Goal: Transaction & Acquisition: Purchase product/service

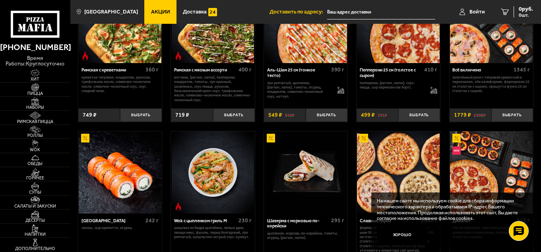
scroll to position [238, 0]
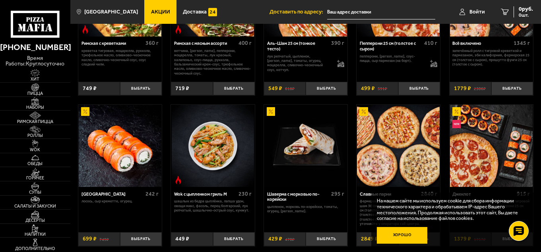
click at [393, 234] on button "Хорошо" at bounding box center [402, 235] width 51 height 17
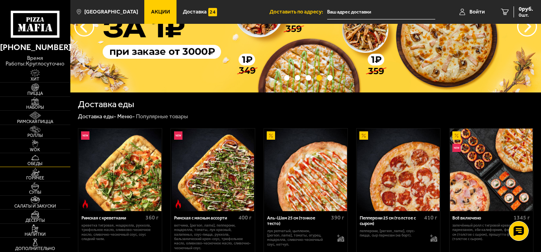
scroll to position [0, 0]
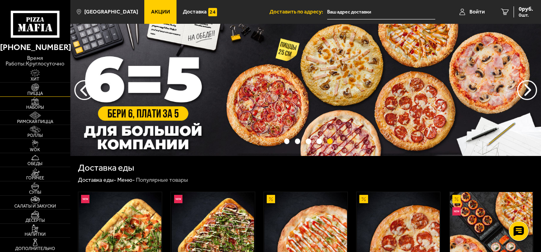
click at [35, 85] on img at bounding box center [34, 87] width 21 height 8
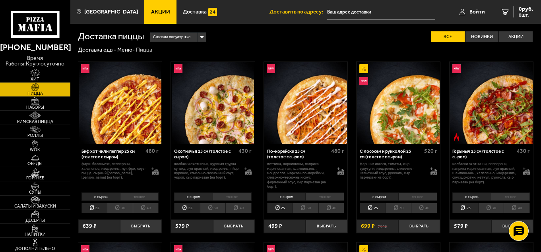
click at [398, 207] on li "30" at bounding box center [398, 208] width 26 height 10
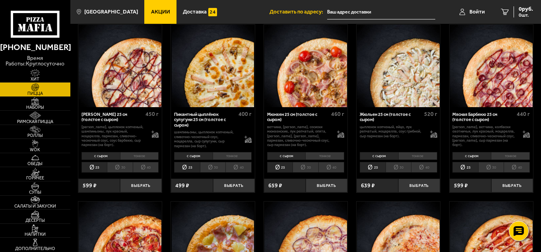
scroll to position [834, 0]
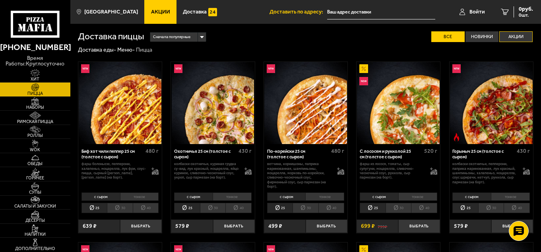
click at [515, 36] on label "Акции" at bounding box center [515, 36] width 33 height 11
click at [0, 0] on input "Акции" at bounding box center [0, 0] width 0 height 0
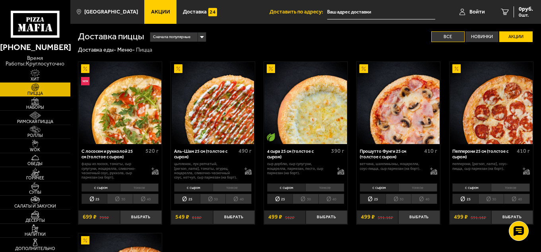
click at [448, 33] on label "Все" at bounding box center [447, 36] width 33 height 11
click at [0, 0] on input "Все" at bounding box center [0, 0] width 0 height 0
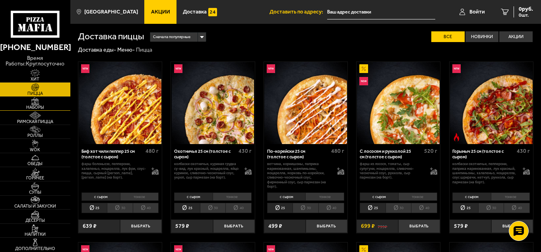
click at [34, 102] on img at bounding box center [34, 101] width 21 height 8
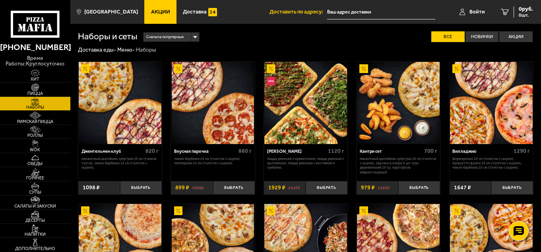
click at [151, 11] on span "Акции" at bounding box center [160, 12] width 19 height 6
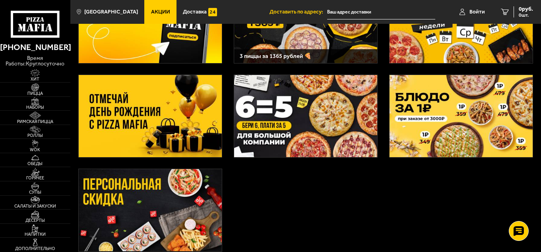
click at [168, 120] on img at bounding box center [150, 116] width 143 height 82
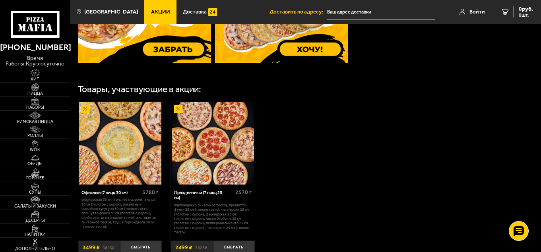
scroll to position [397, 0]
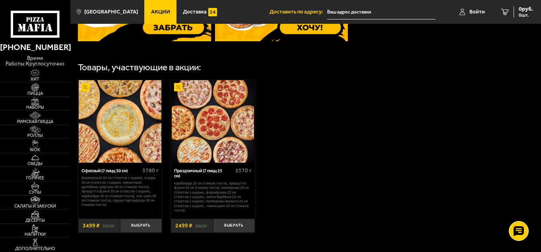
click at [122, 143] on img at bounding box center [120, 121] width 83 height 83
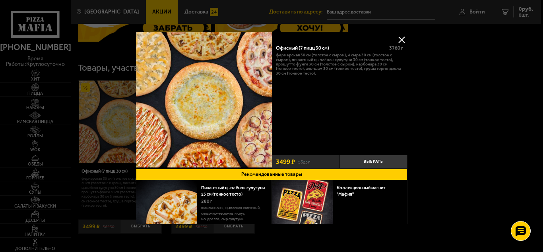
click at [401, 39] on button at bounding box center [401, 40] width 12 height 12
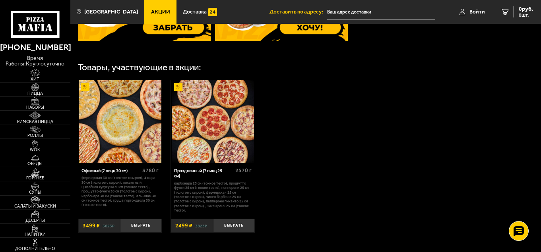
click at [209, 145] on img at bounding box center [213, 121] width 83 height 83
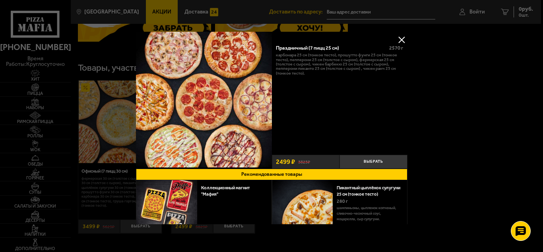
click at [401, 38] on button at bounding box center [401, 40] width 12 height 12
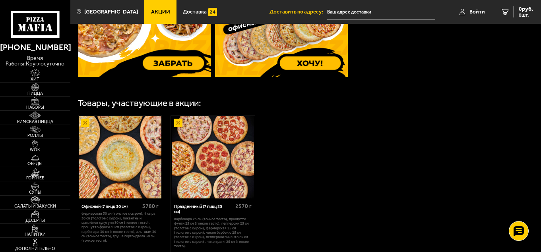
scroll to position [291, 0]
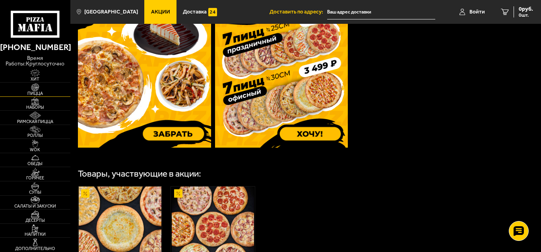
click at [36, 91] on img at bounding box center [34, 87] width 21 height 8
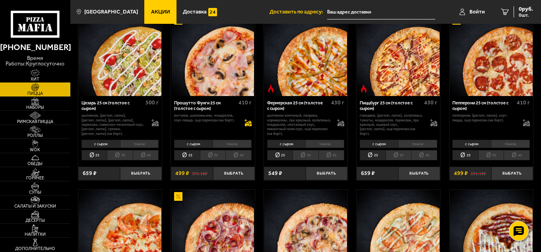
scroll to position [596, 0]
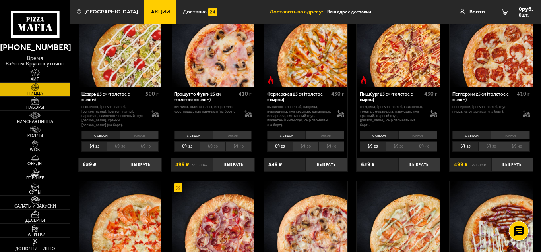
click at [122, 141] on li "30" at bounding box center [120, 146] width 26 height 10
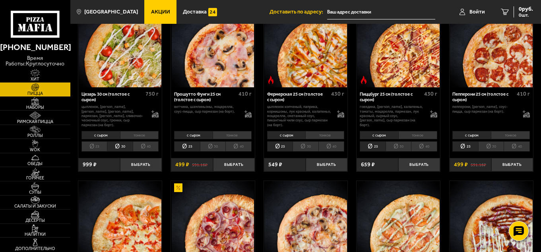
click at [140, 133] on li "тонкое" at bounding box center [139, 135] width 39 height 8
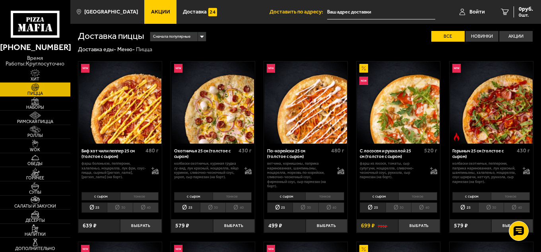
scroll to position [0, 0]
